Goal: Transaction & Acquisition: Purchase product/service

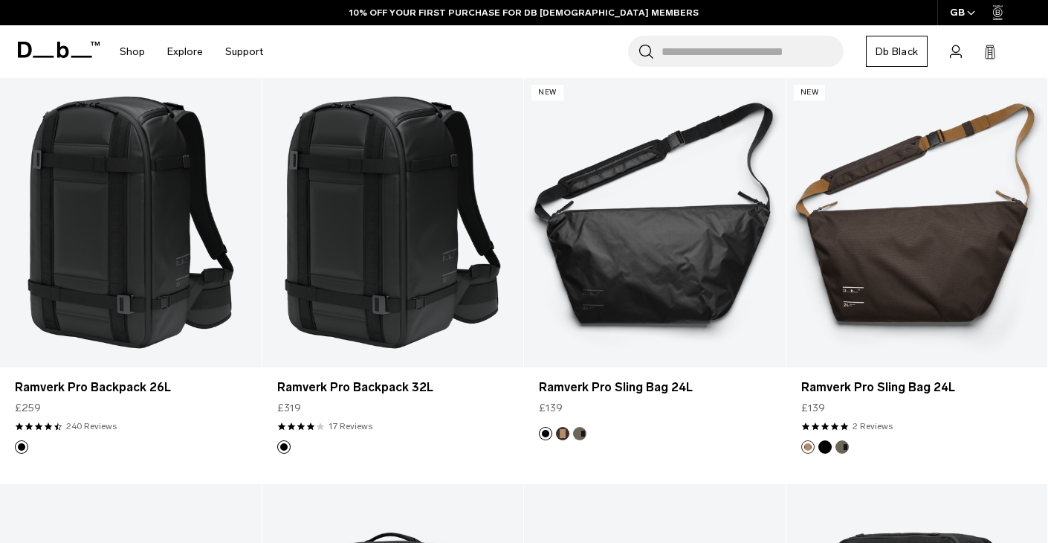
scroll to position [171, 0]
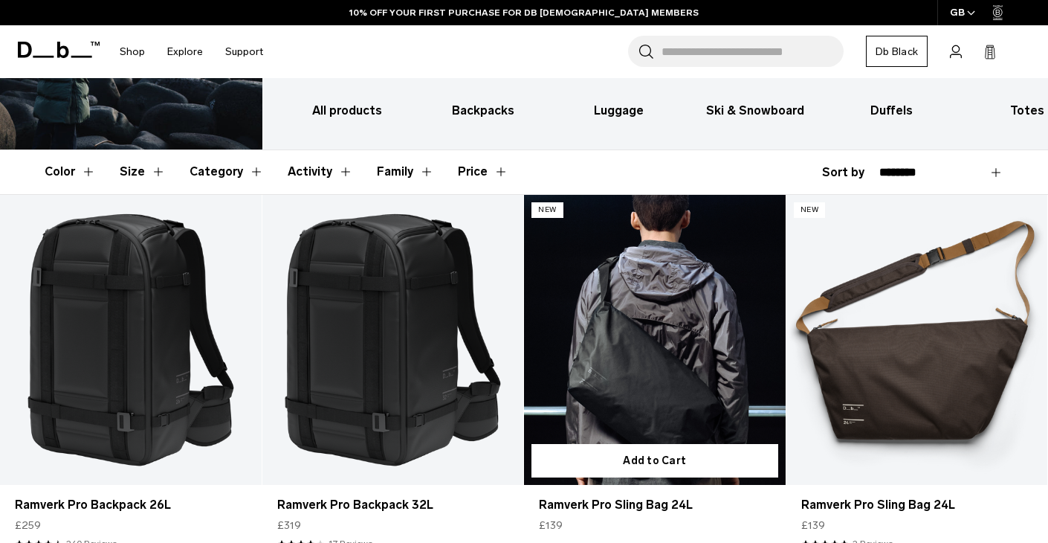
click at [642, 405] on link "Ramverk Pro Sling Bag 24L" at bounding box center [655, 340] width 262 height 291
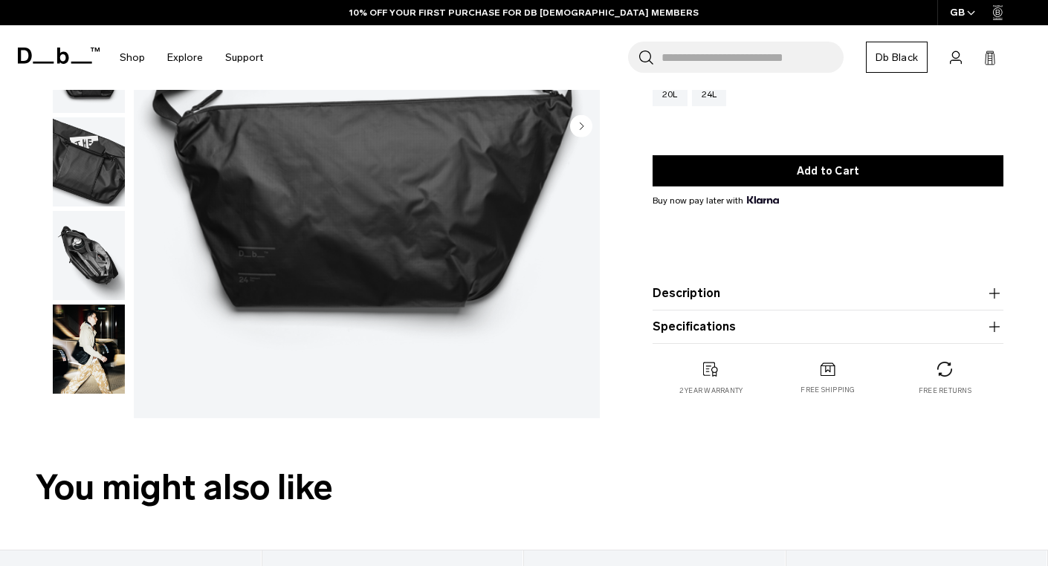
scroll to position [197, 0]
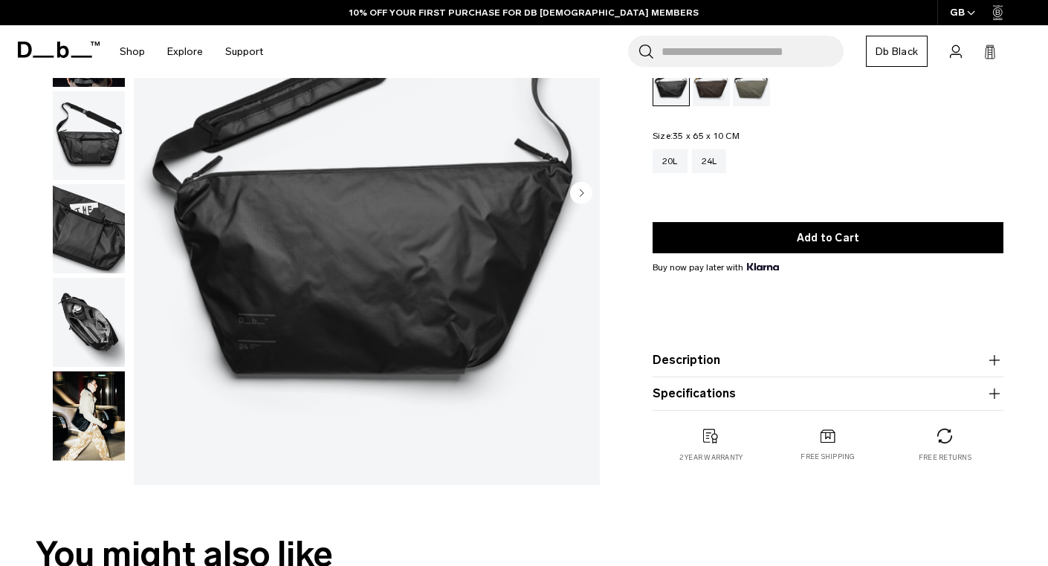
click at [93, 323] on img "button" at bounding box center [89, 322] width 72 height 89
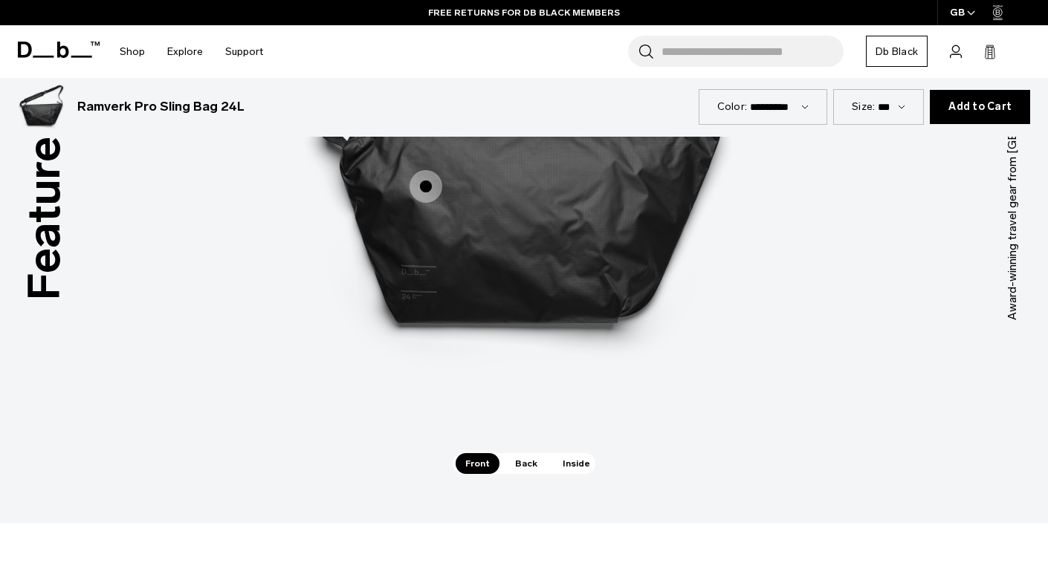
scroll to position [2044, 0]
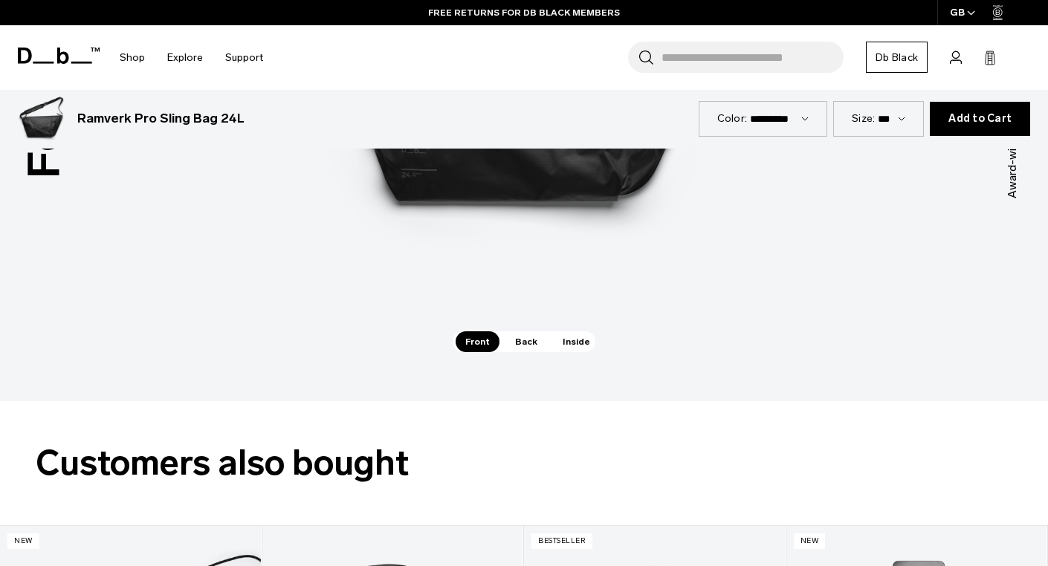
click at [580, 343] on span "Inside" at bounding box center [576, 342] width 47 height 21
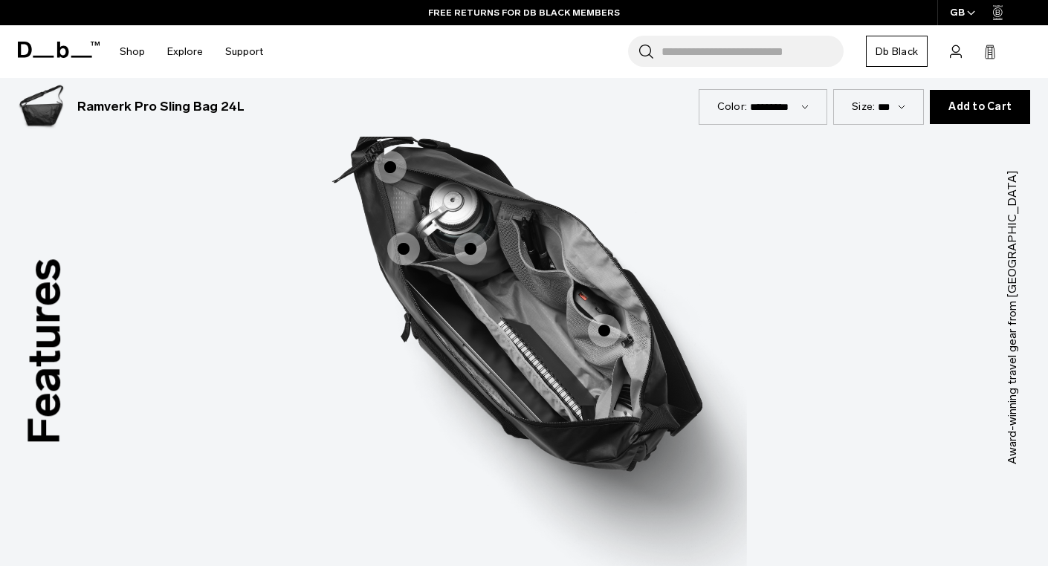
scroll to position [1749, 0]
